Goal: Information Seeking & Learning: Learn about a topic

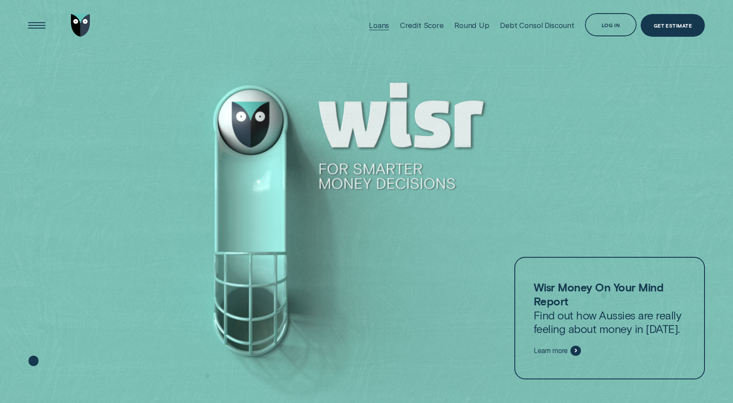
click at [380, 21] on div "Loans" at bounding box center [379, 25] width 20 height 51
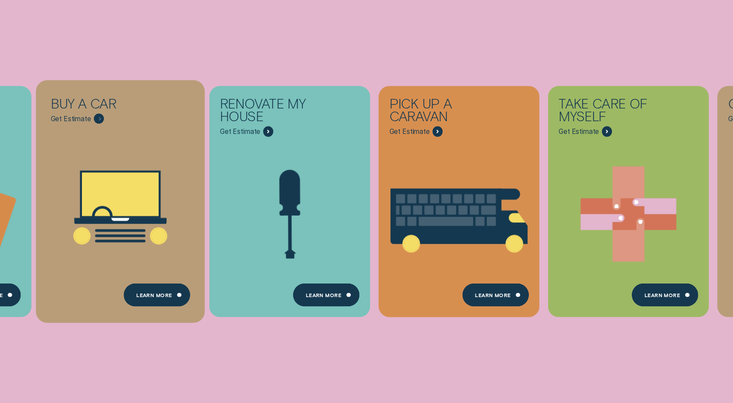
scroll to position [219, 0]
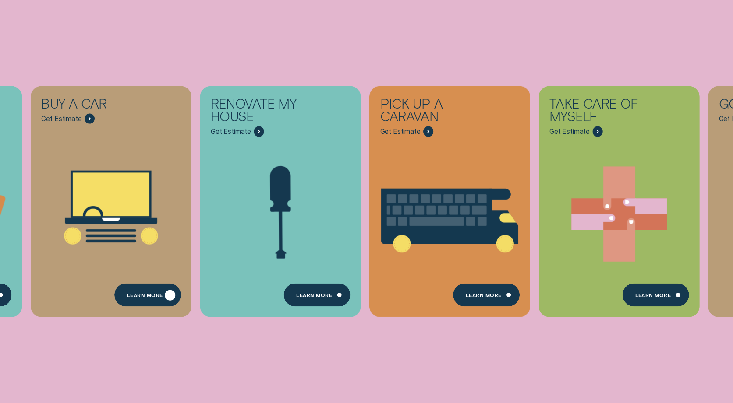
click at [135, 289] on div "Learn More" at bounding box center [147, 295] width 67 height 23
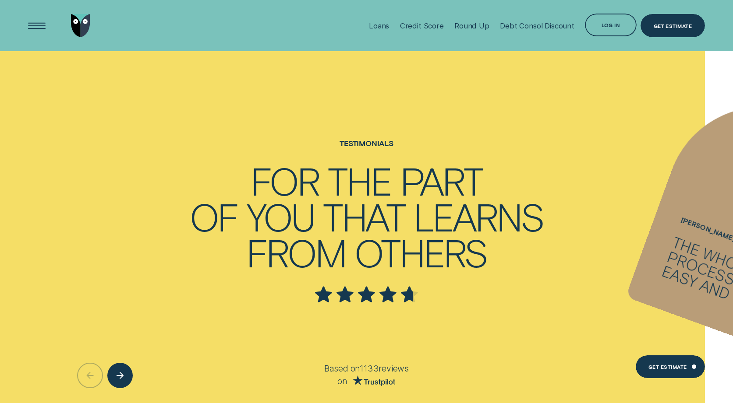
scroll to position [1314, 0]
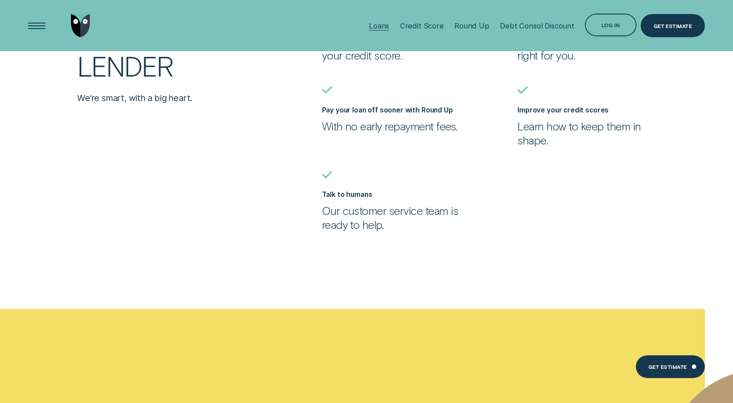
click at [389, 25] on div "Loans" at bounding box center [379, 25] width 20 height 9
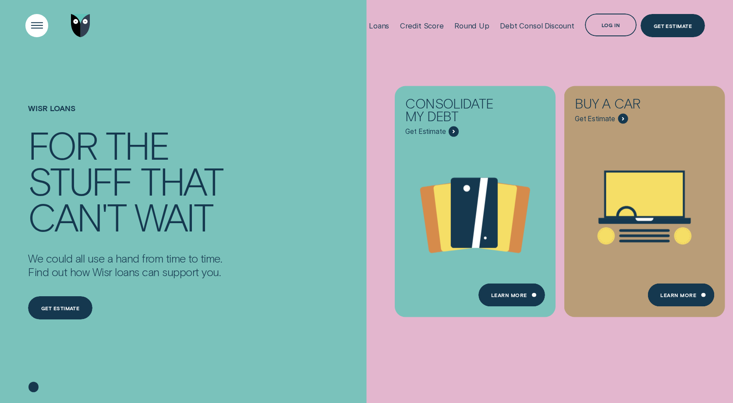
click at [39, 27] on div "Open Menu" at bounding box center [37, 25] width 33 height 33
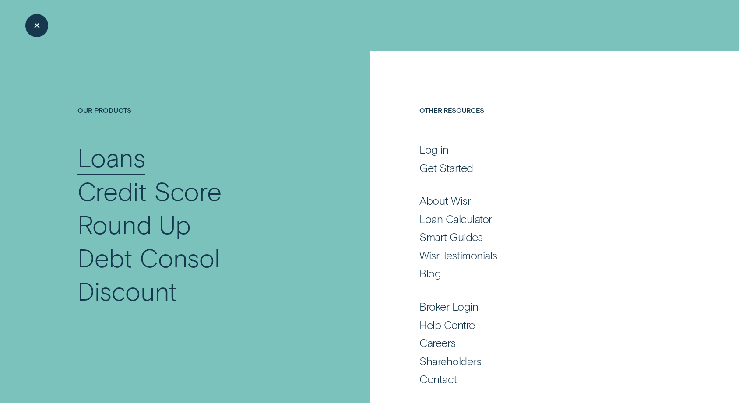
click at [106, 161] on div "Loans" at bounding box center [112, 157] width 68 height 33
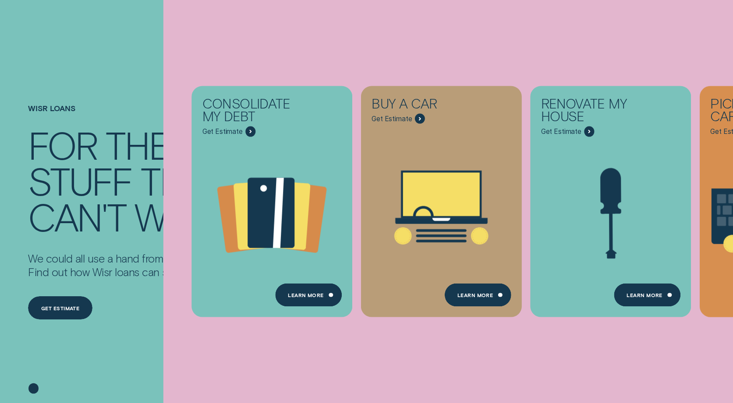
scroll to position [131, 0]
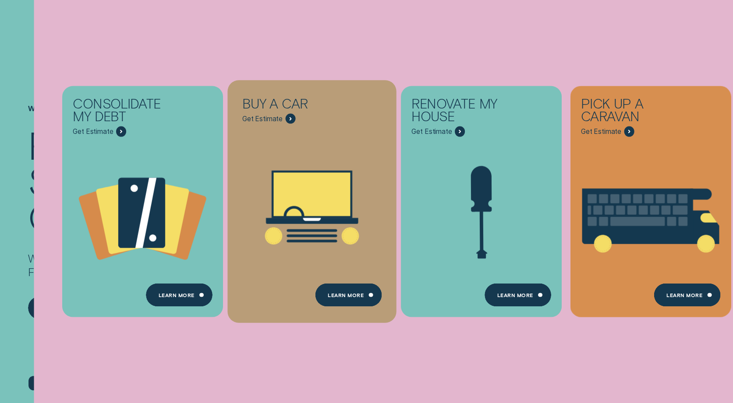
click at [291, 116] on div "Buy a car - Learn more" at bounding box center [290, 119] width 10 height 10
